Goal: Information Seeking & Learning: Understand process/instructions

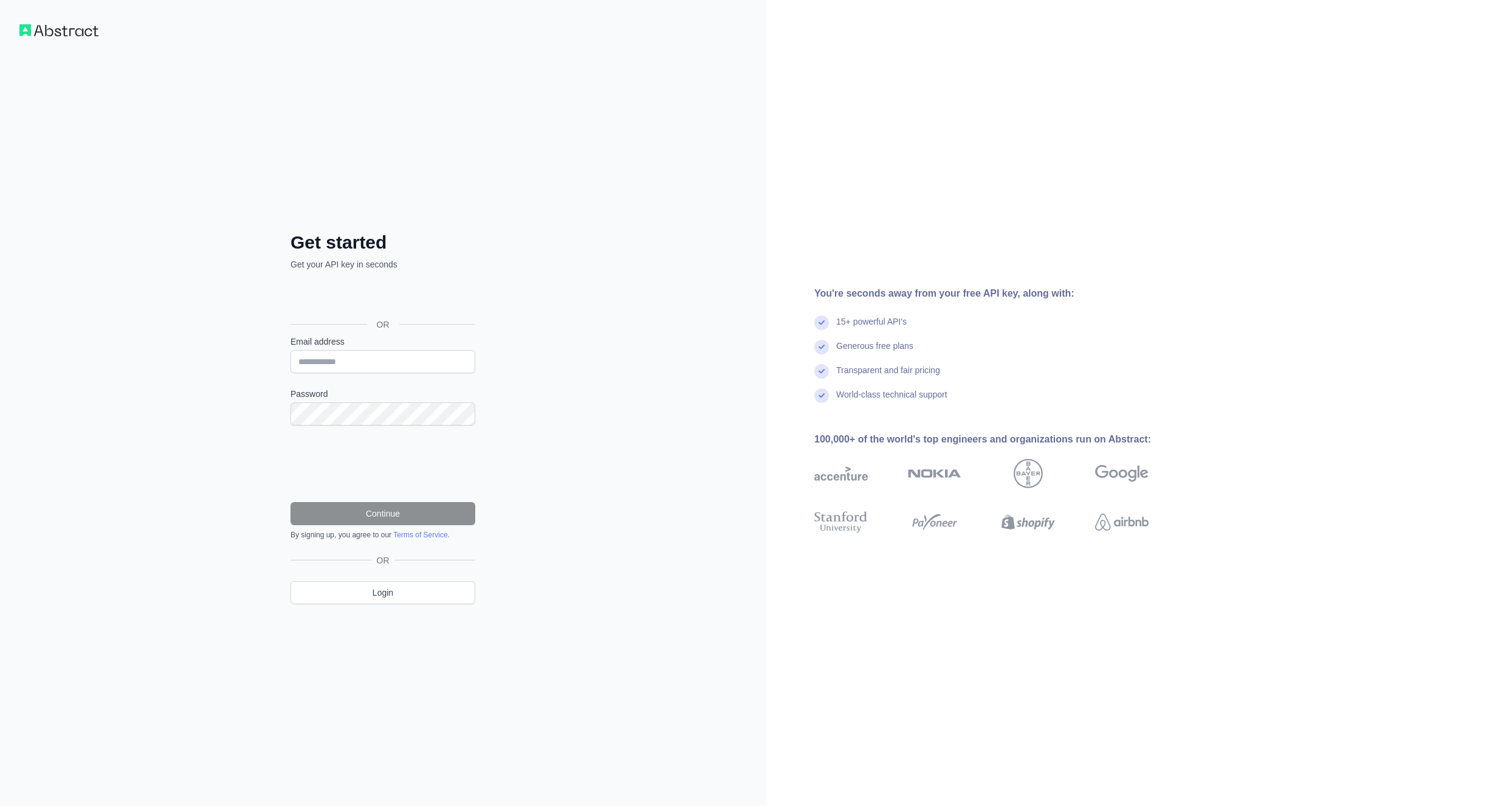
type input "**********"
click at [347, 513] on button "Continue" at bounding box center [383, 513] width 185 height 23
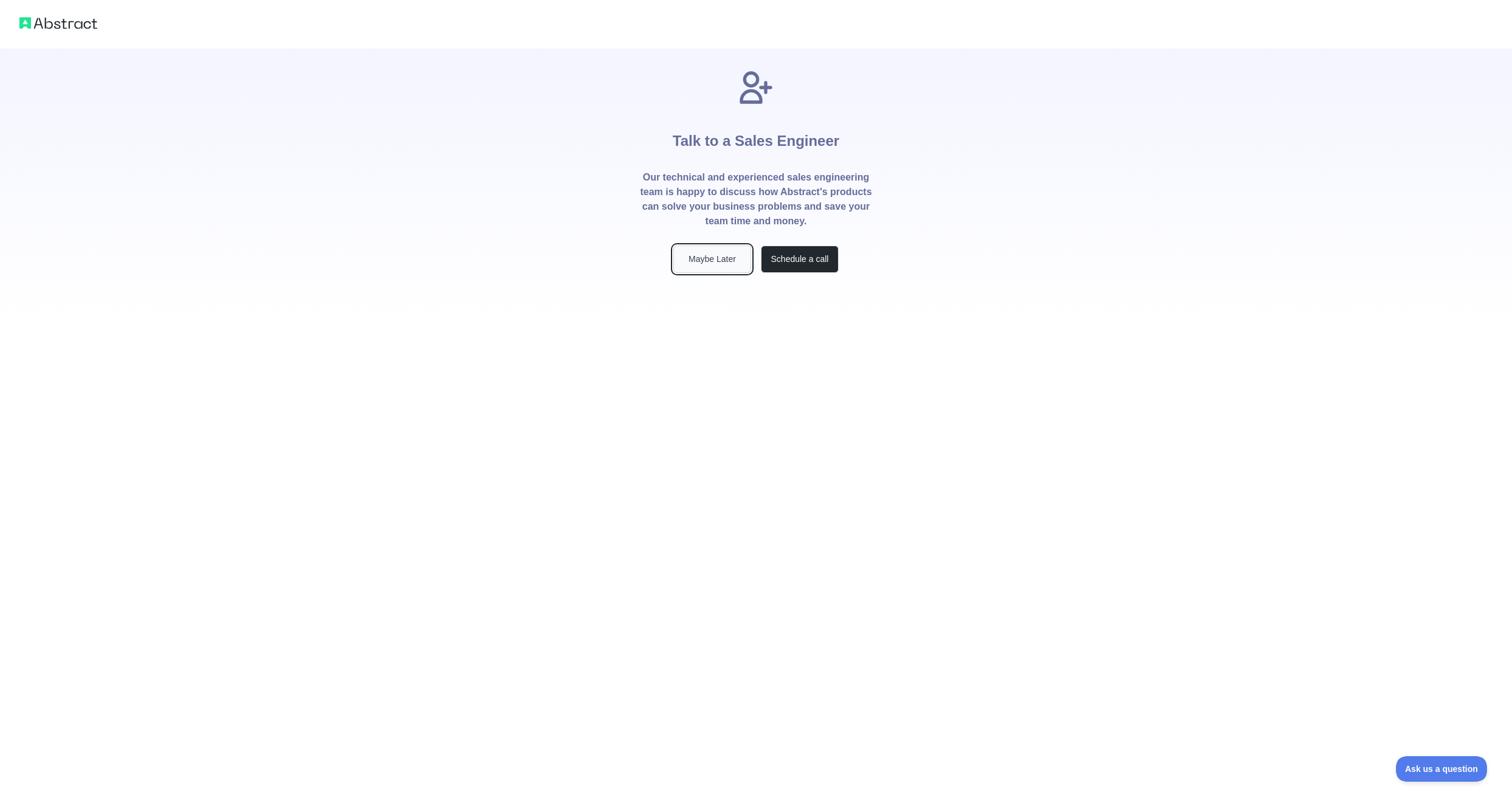
click at [725, 252] on button "Maybe Later" at bounding box center [712, 259] width 78 height 28
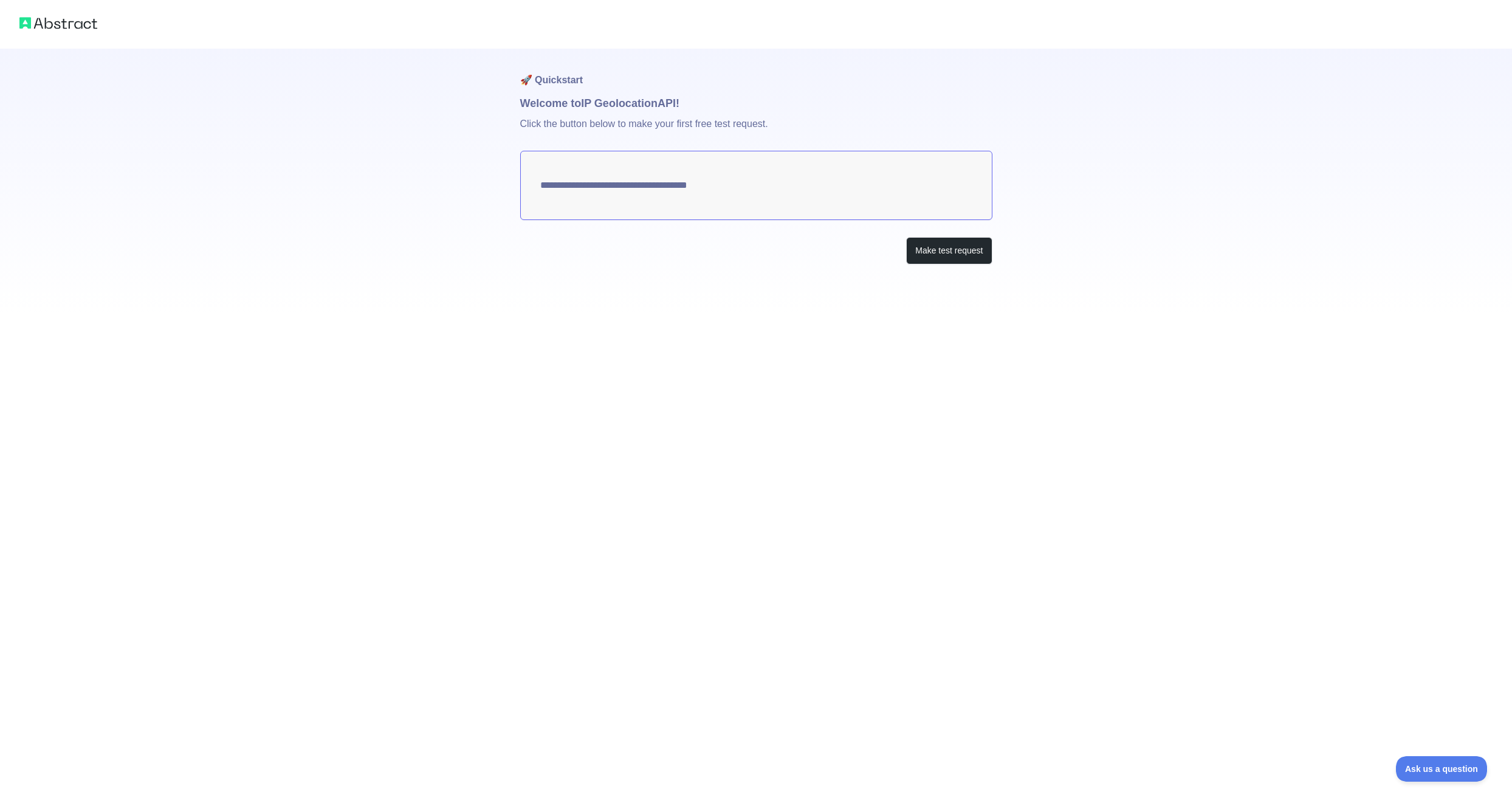
type textarea "**********"
click at [941, 254] on button "Make test request" at bounding box center [949, 251] width 86 height 28
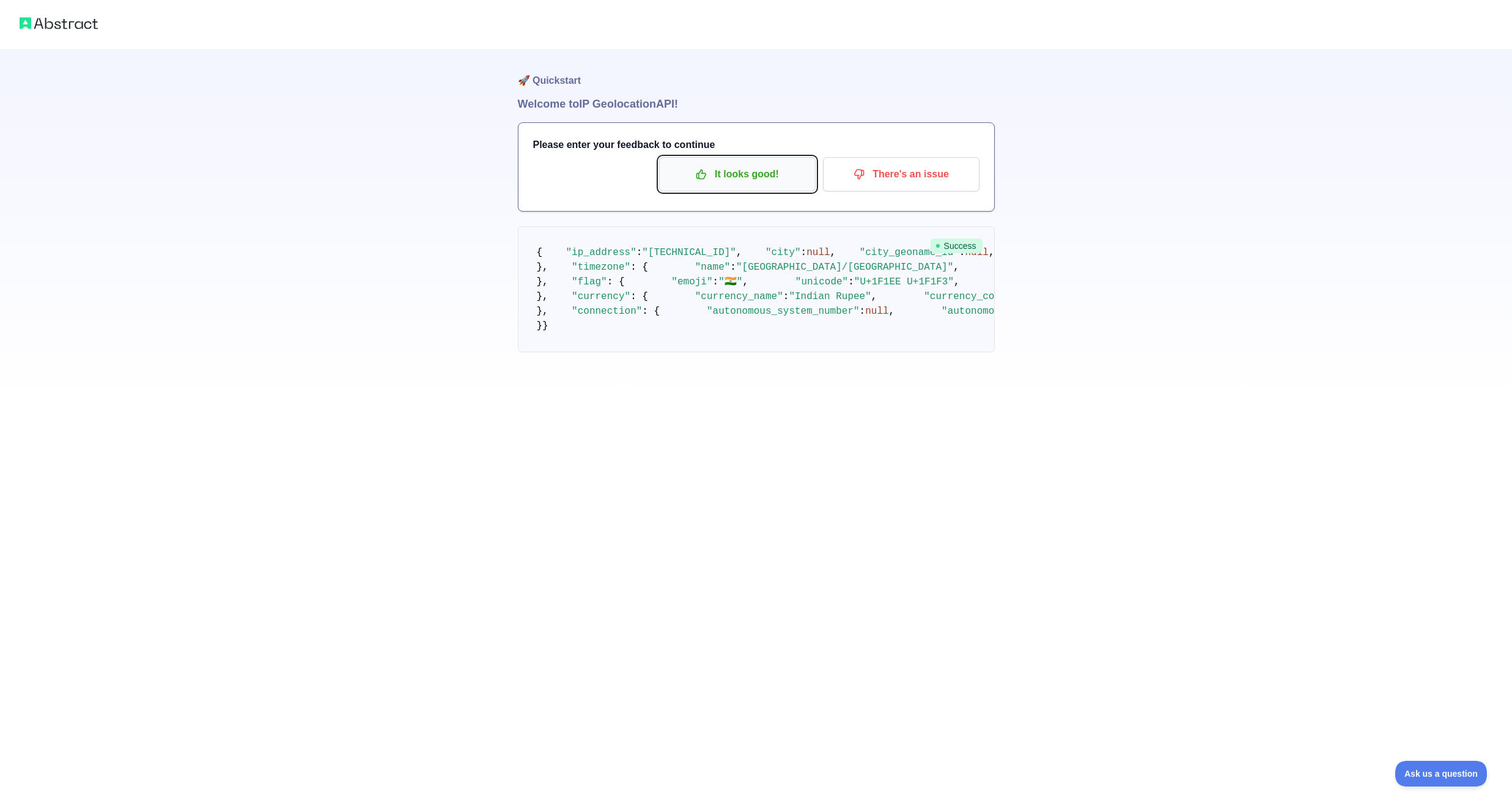
click at [710, 182] on p "It looks good!" at bounding box center [737, 174] width 138 height 21
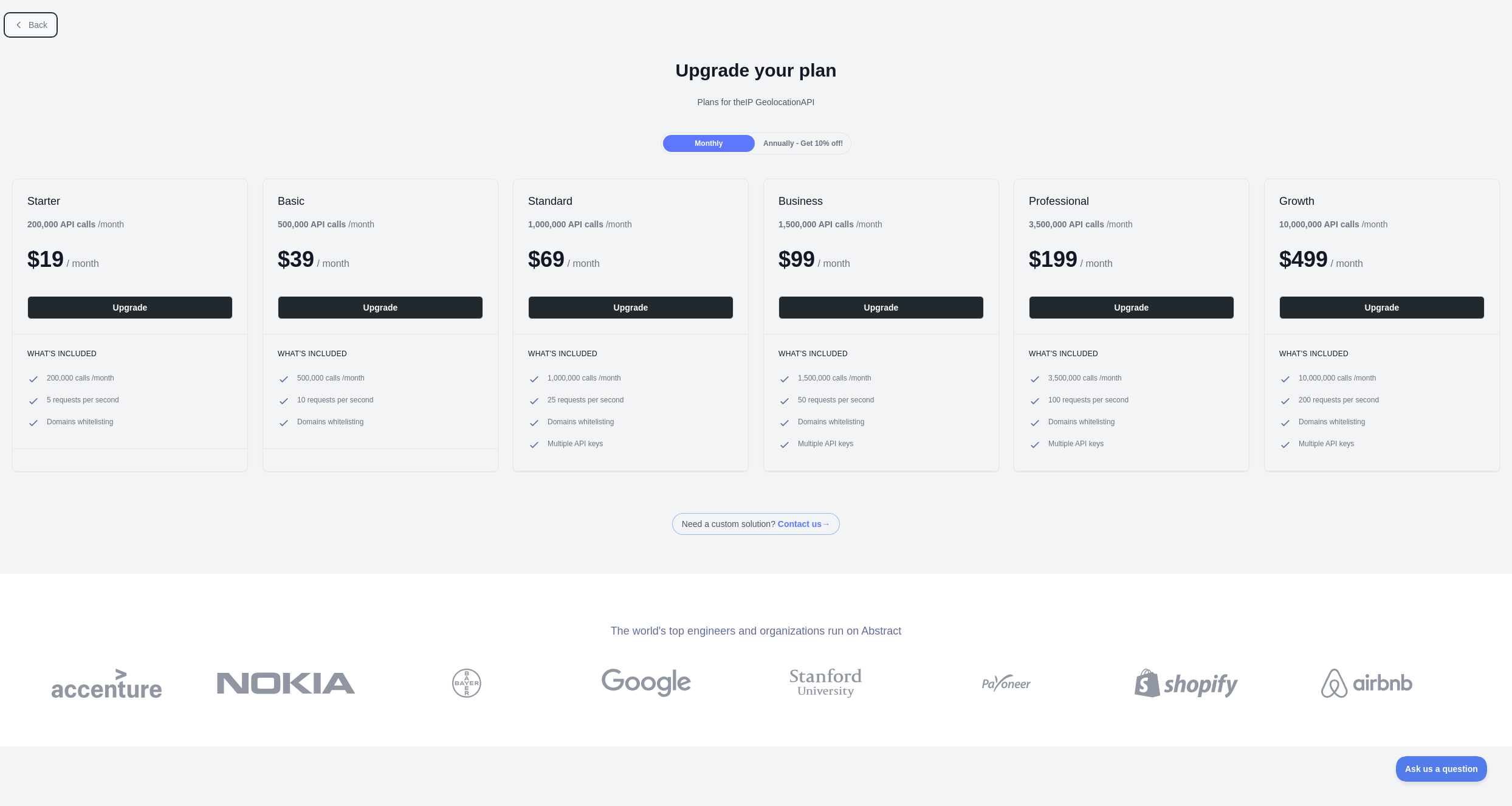
click at [25, 27] on button "Back" at bounding box center [31, 25] width 50 height 20
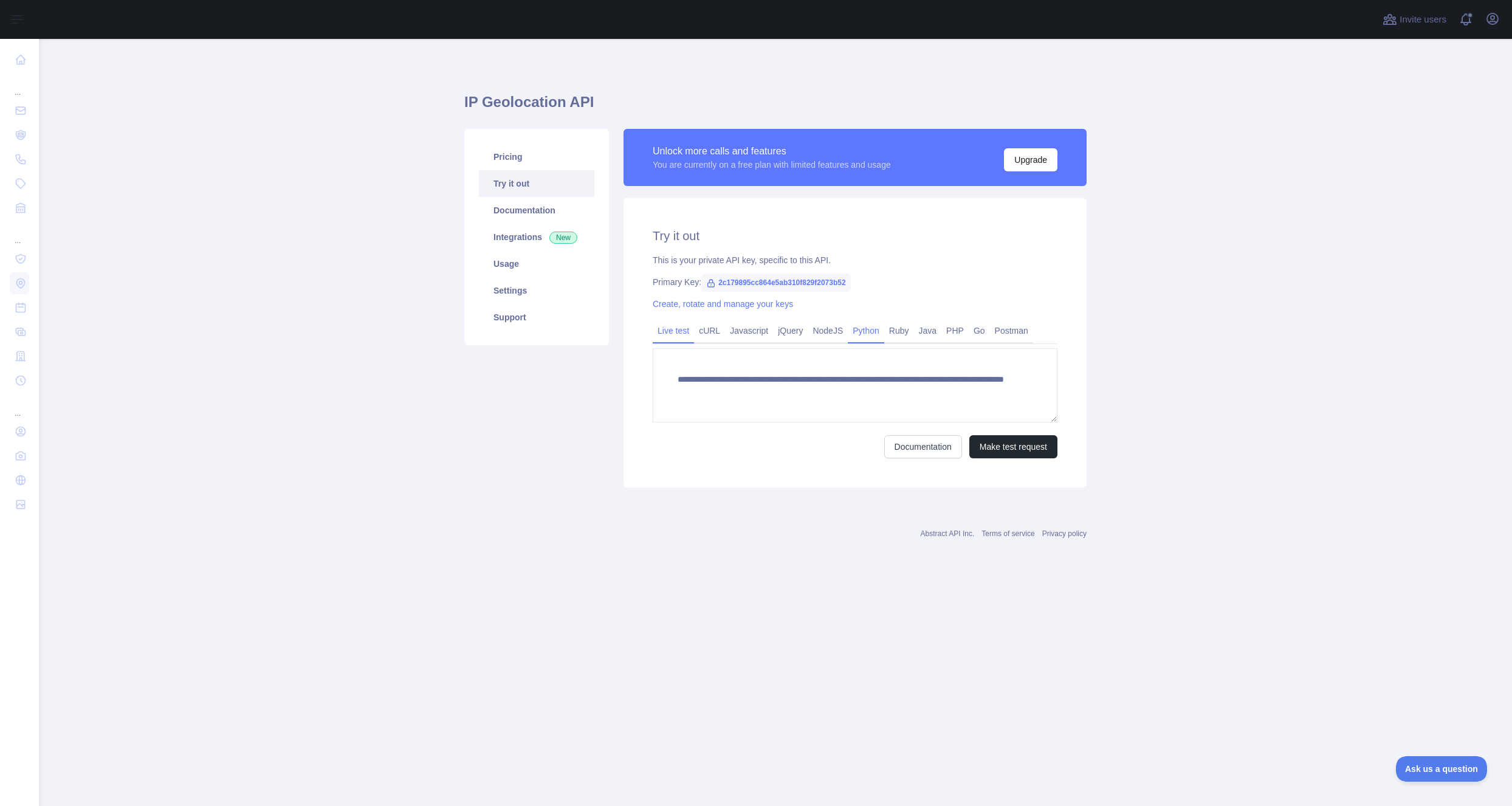
click at [861, 331] on link "Python" at bounding box center [866, 330] width 36 height 20
click at [736, 381] on span "import requests" at bounding box center [704, 381] width 66 height 9
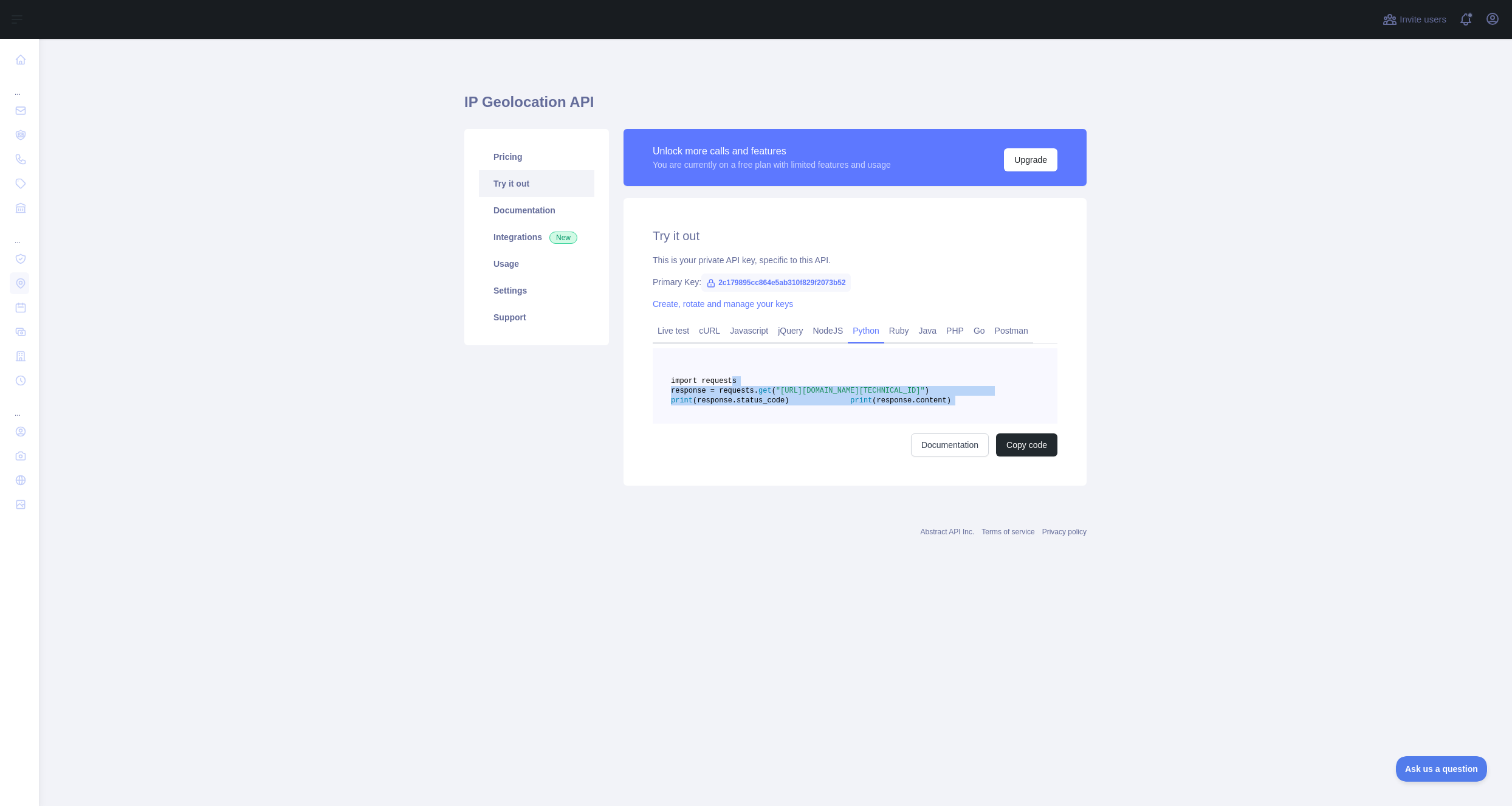
drag, startPoint x: 740, startPoint y: 381, endPoint x: 820, endPoint y: 437, distance: 97.7
click at [820, 424] on pre "import requests response = requests. get ( "https://ipgeolocation.abstractapi.c…" at bounding box center [854, 386] width 405 height 75
copy code "import requests response = requests. get ( "https://ipgeolocation.abstractapi.c…"
